Goal: Navigation & Orientation: Find specific page/section

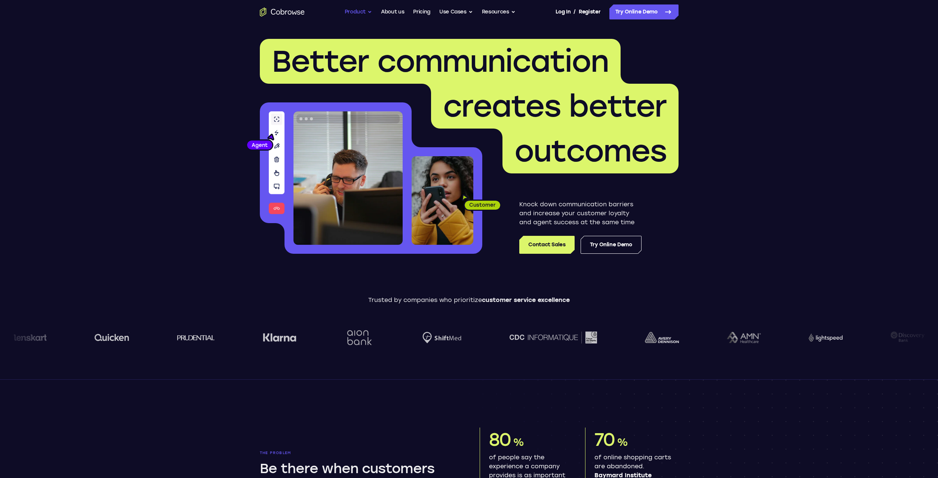
click at [367, 12] on button "Product" at bounding box center [359, 11] width 28 height 15
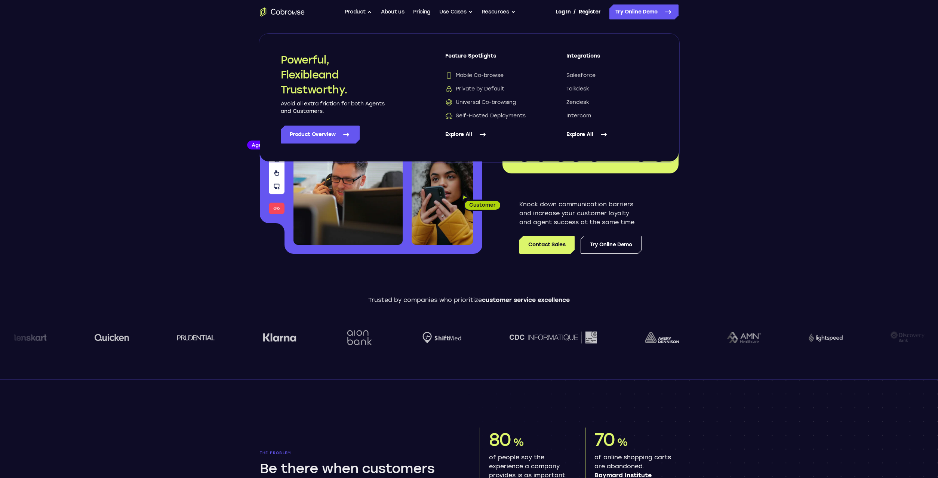
click at [582, 136] on link "Explore All" at bounding box center [611, 135] width 91 height 18
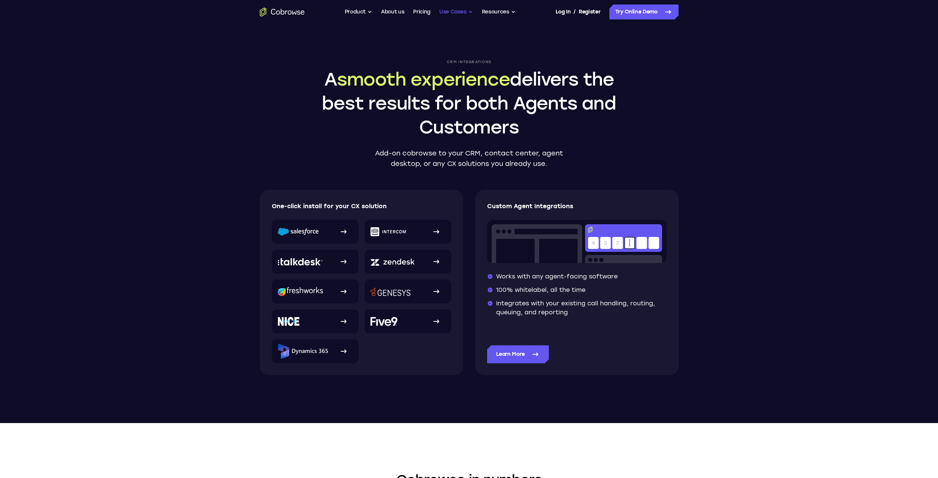
click at [455, 12] on button "Use Cases" at bounding box center [456, 11] width 34 height 15
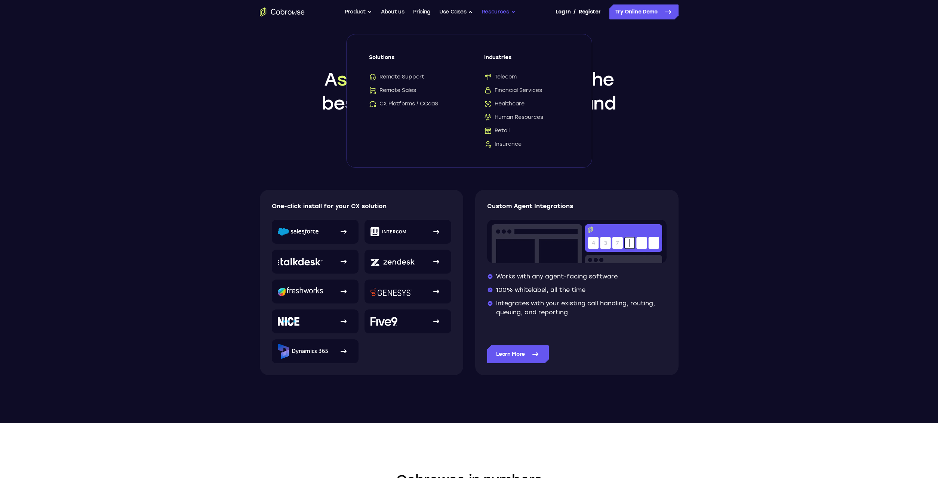
click at [503, 11] on button "Resources" at bounding box center [499, 11] width 34 height 15
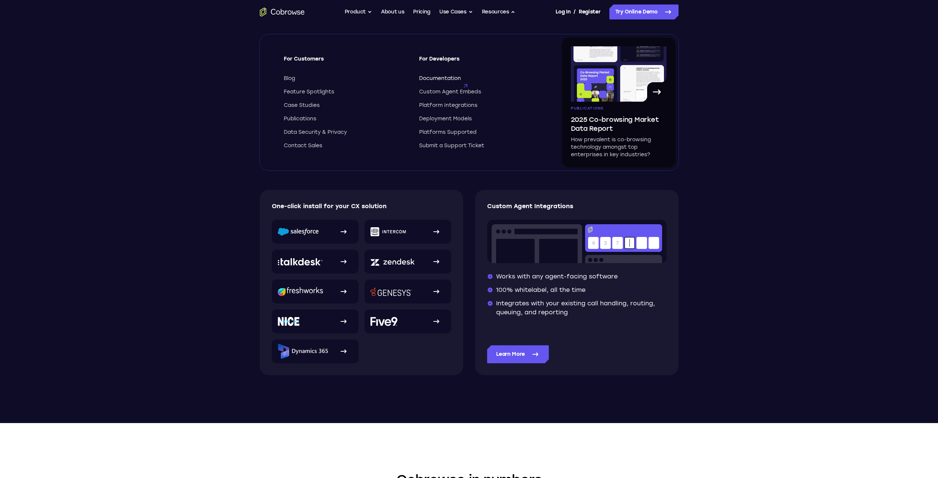
click at [440, 76] on span "Documentation" at bounding box center [440, 78] width 42 height 7
